Goal: Register for event/course

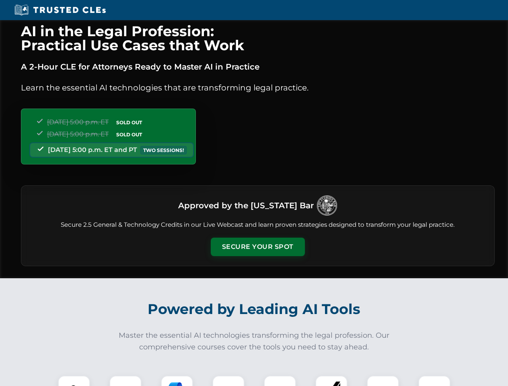
click at [257, 247] on button "Secure Your Spot" at bounding box center [258, 247] width 94 height 19
click at [74, 381] on img at bounding box center [73, 391] width 23 height 23
click at [126, 381] on div at bounding box center [125, 392] width 32 height 32
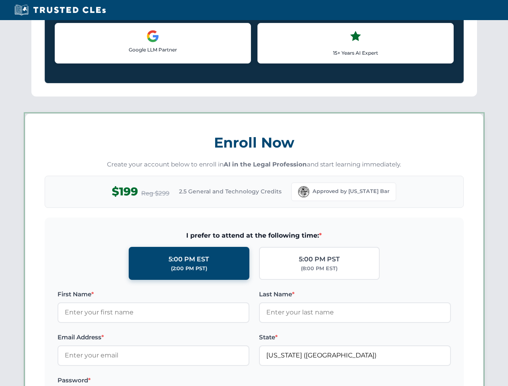
click at [229, 381] on label "Password *" at bounding box center [154, 381] width 192 height 10
